Goal: Transaction & Acquisition: Purchase product/service

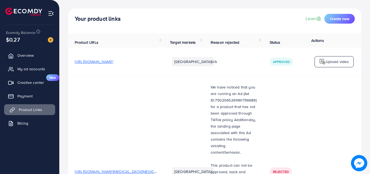
scroll to position [27, 0]
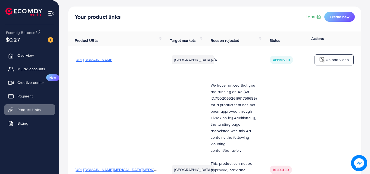
click at [110, 63] on span "https://www.fridopk.com/collections/all" at bounding box center [94, 59] width 38 height 5
click at [29, 92] on link "Payment" at bounding box center [29, 96] width 51 height 11
click at [32, 69] on span "My ad accounts" at bounding box center [33, 68] width 28 height 5
click at [24, 71] on span "My ad accounts" at bounding box center [33, 68] width 28 height 5
click at [26, 71] on span "My ad accounts" at bounding box center [33, 68] width 28 height 5
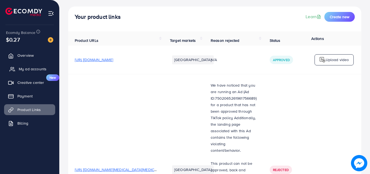
click at [26, 71] on span "My ad accounts" at bounding box center [33, 68] width 28 height 5
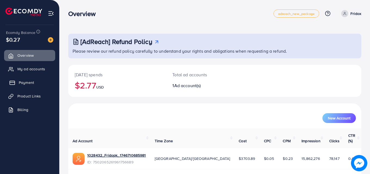
click at [35, 86] on link "Payment" at bounding box center [29, 82] width 51 height 11
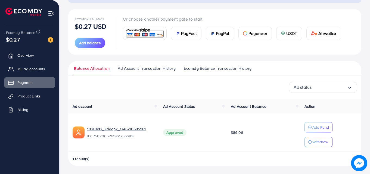
scroll to position [56, 0]
click at [91, 43] on span "Add balance" at bounding box center [90, 42] width 22 height 5
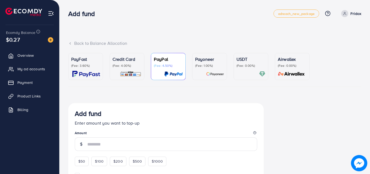
click at [122, 59] on p "Credit Card" at bounding box center [127, 59] width 29 height 7
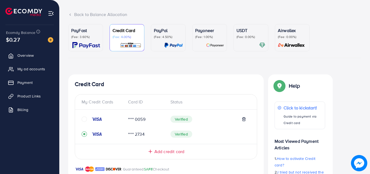
scroll to position [54, 0]
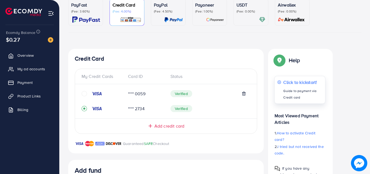
click at [298, 95] on p "Guide to payment via Credit card" at bounding box center [302, 94] width 39 height 13
